Goal: Obtain resource: Download file/media

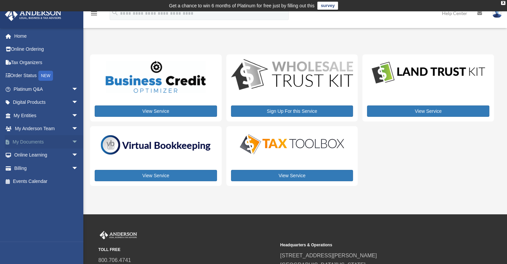
click at [34, 140] on link "My Documents arrow_drop_down" at bounding box center [47, 141] width 84 height 13
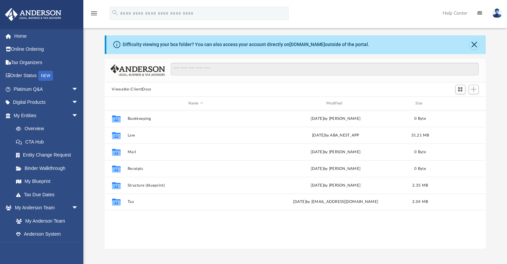
scroll to position [33, 0]
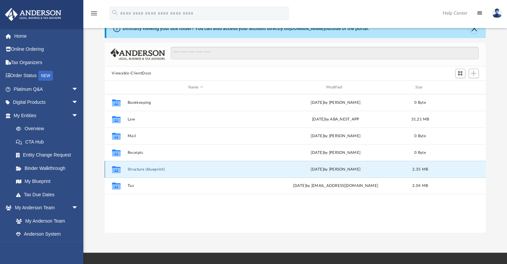
click at [144, 170] on button "Structure (blueprint)" at bounding box center [195, 169] width 137 height 4
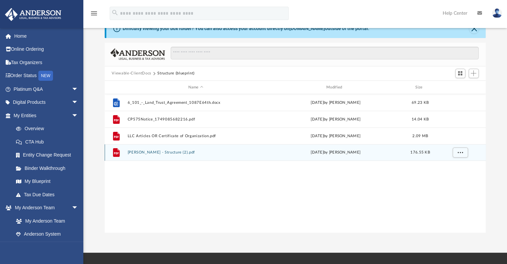
click at [163, 152] on button "[PERSON_NAME] - Structure (2).pdf" at bounding box center [195, 152] width 137 height 4
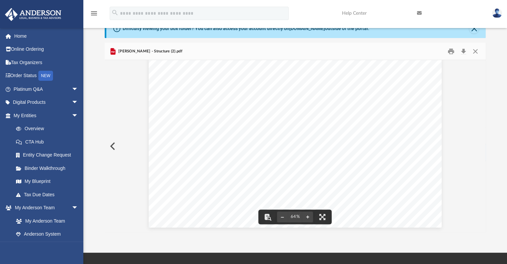
scroll to position [8, 0]
